Goal: Check status: Check status

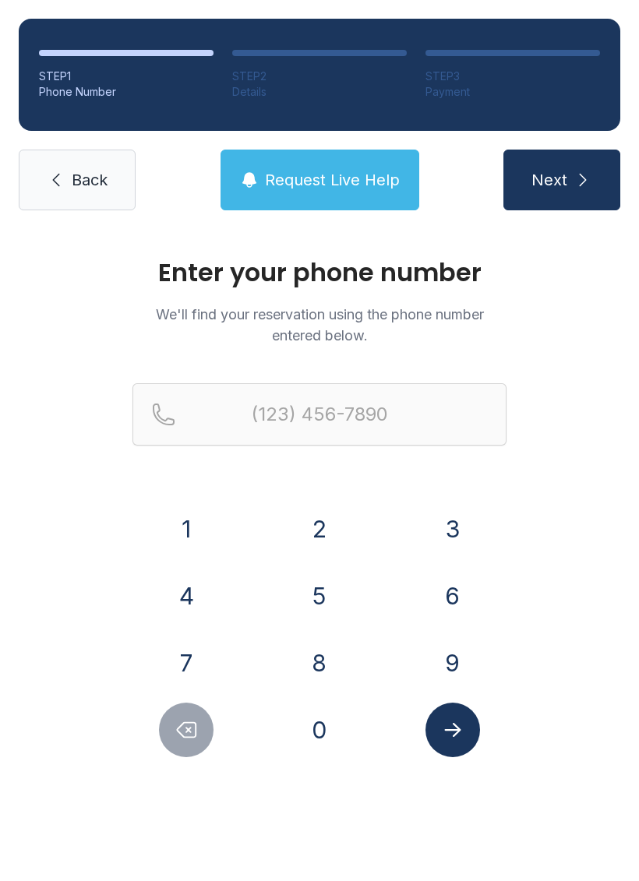
click at [449, 657] on button "9" at bounding box center [452, 663] width 55 height 55
click at [341, 650] on button "8" at bounding box center [319, 663] width 55 height 55
click at [188, 600] on button "4" at bounding box center [186, 596] width 55 height 55
click at [300, 523] on button "2" at bounding box center [319, 529] width 55 height 55
click at [309, 521] on button "2" at bounding box center [319, 529] width 55 height 55
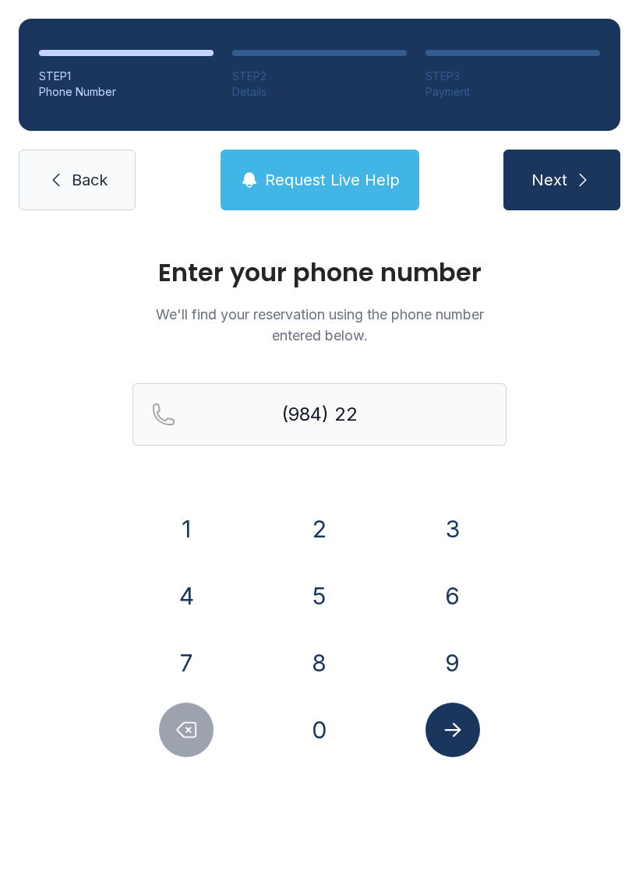
click at [326, 724] on button "0" at bounding box center [319, 730] width 55 height 55
click at [440, 513] on button "3" at bounding box center [452, 529] width 55 height 55
click at [449, 590] on button "6" at bounding box center [452, 596] width 55 height 55
click at [323, 725] on button "0" at bounding box center [319, 730] width 55 height 55
click at [188, 646] on button "7" at bounding box center [186, 663] width 55 height 55
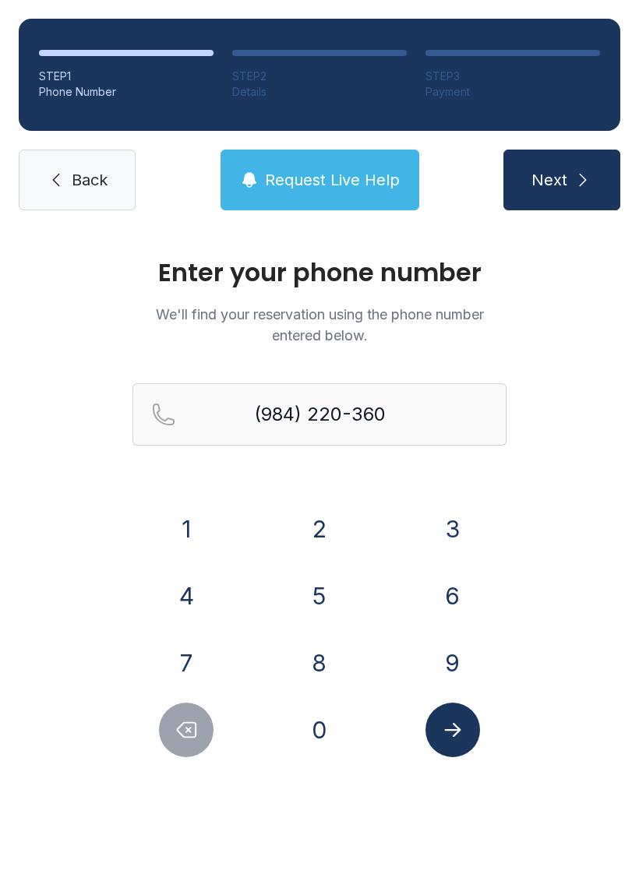
type input "[PHONE_NUMBER]"
click at [464, 727] on button "Submit lookup form" at bounding box center [452, 730] width 55 height 55
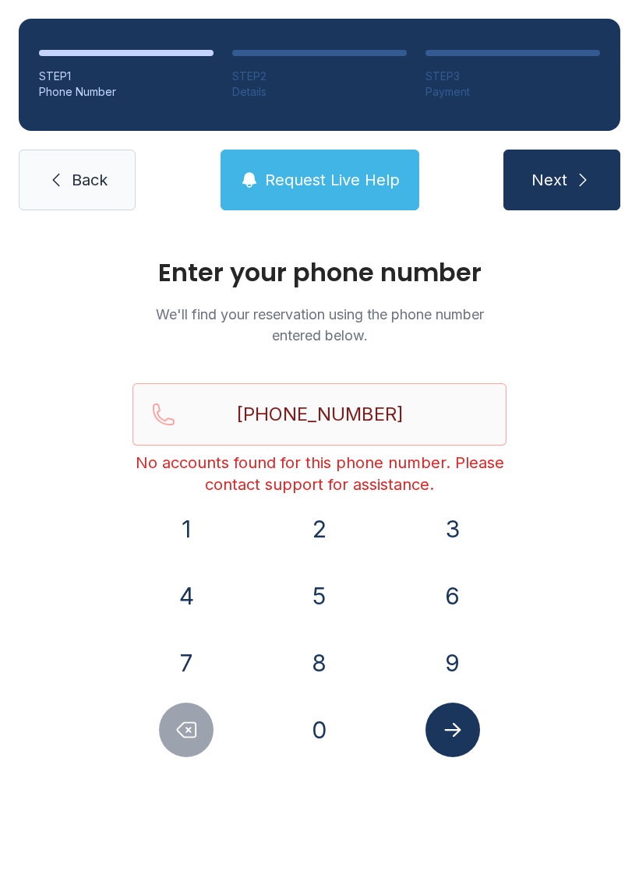
click at [122, 163] on link "Back" at bounding box center [77, 180] width 117 height 61
